Goal: Information Seeking & Learning: Learn about a topic

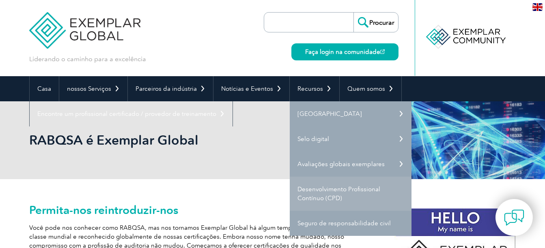
click at [332, 193] on link "Desenvolvimento Profissional Contínuo (CPD)" at bounding box center [351, 194] width 122 height 34
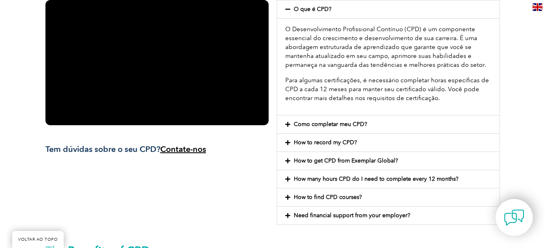
scroll to position [203, 0]
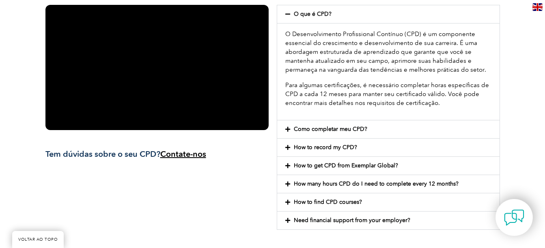
click at [287, 129] on icon at bounding box center [287, 130] width 5 height 6
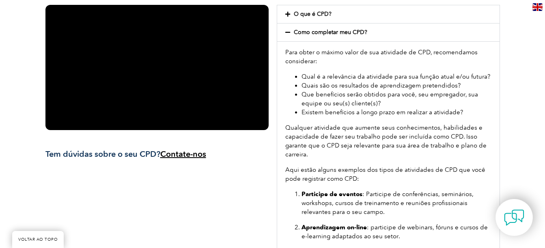
click at [287, 30] on icon at bounding box center [287, 33] width 5 height 6
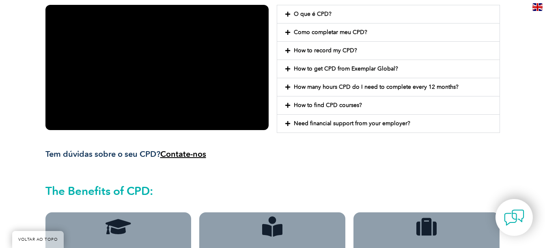
click at [286, 100] on div "How to find CPD courses?" at bounding box center [388, 106] width 222 height 18
